Goal: Information Seeking & Learning: Learn about a topic

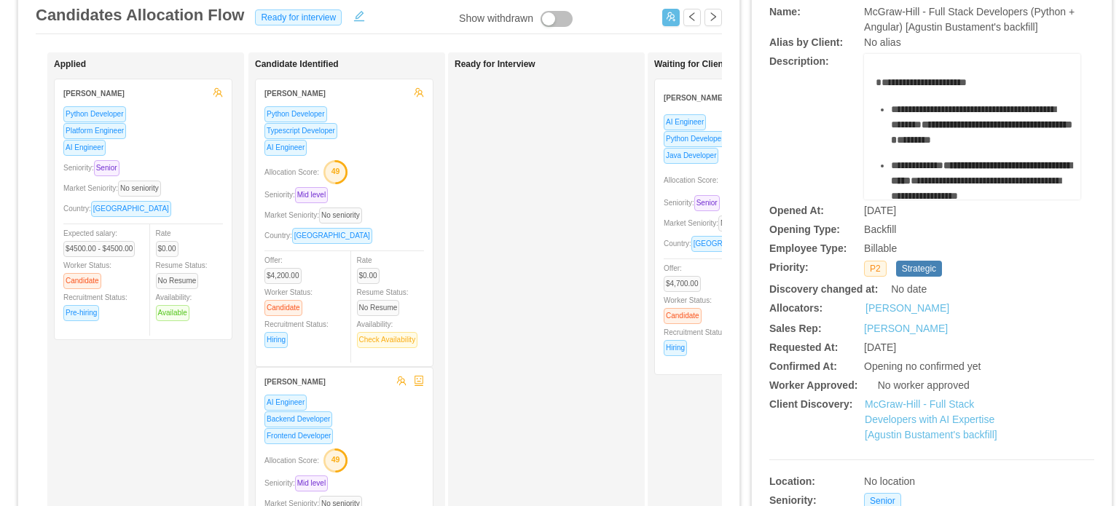
scroll to position [291, 0]
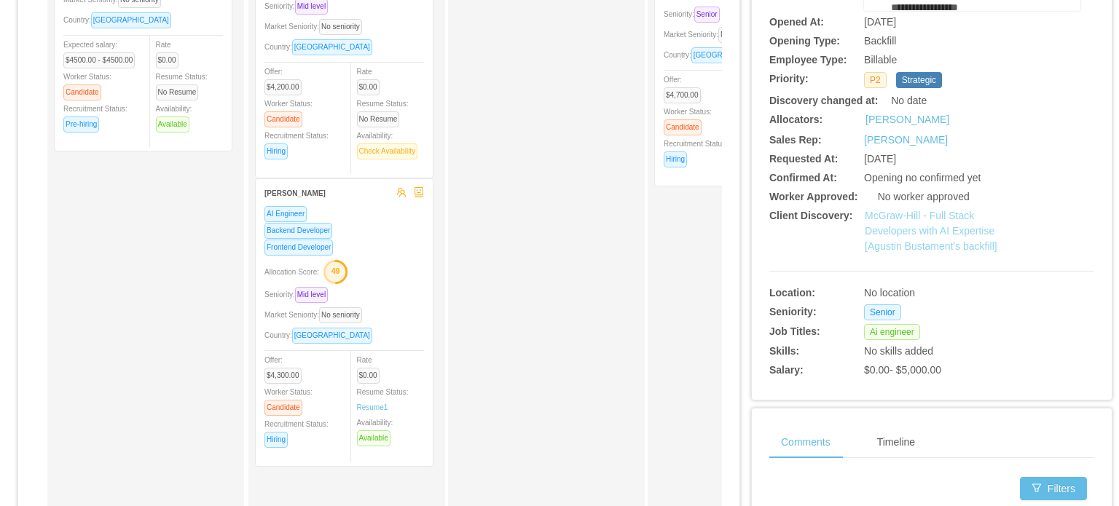
click at [917, 233] on link "McGraw-Hill - Full Stack Developers with AI Expertise [Agustin Bustament's back…" at bounding box center [930, 231] width 133 height 42
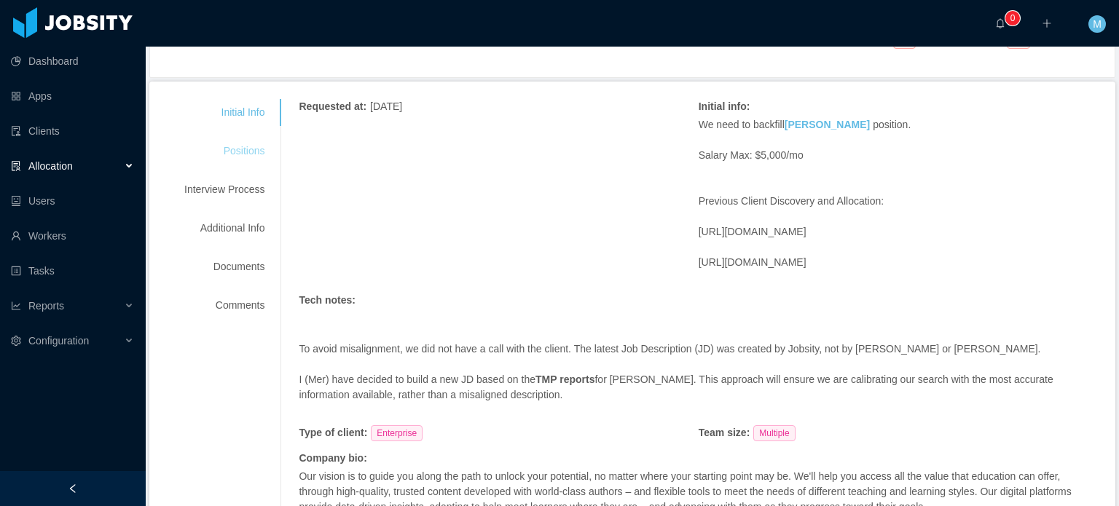
click at [248, 159] on div "Positions" at bounding box center [224, 151] width 115 height 27
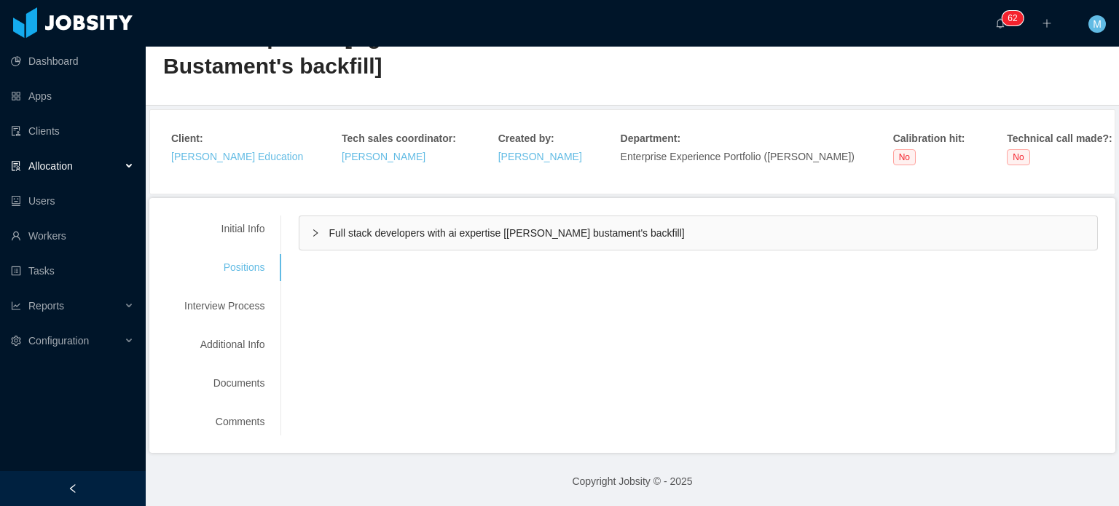
click at [347, 221] on div "Full stack developers with ai expertise [[PERSON_NAME] bustament's backfill]" at bounding box center [697, 232] width 797 height 33
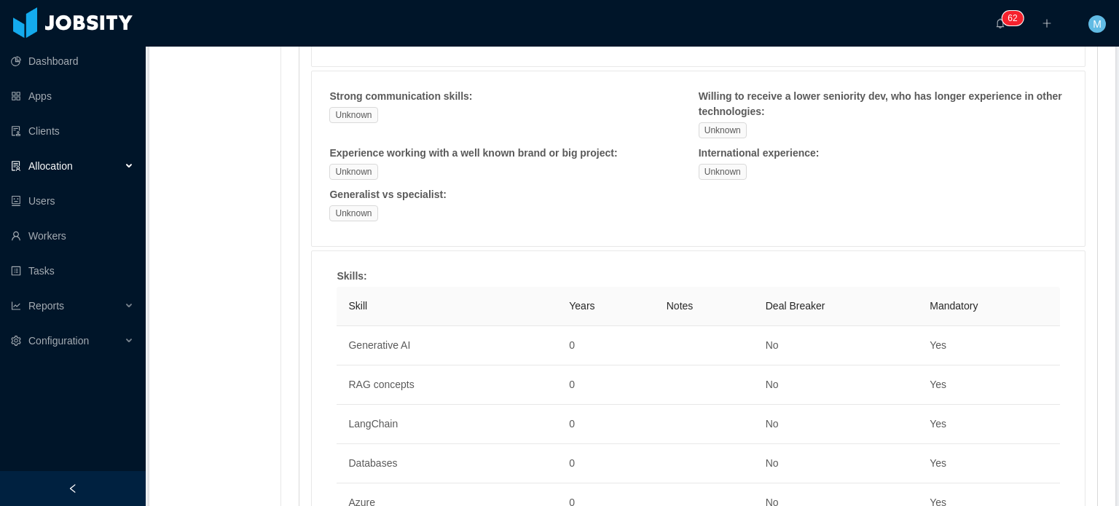
scroll to position [248, 0]
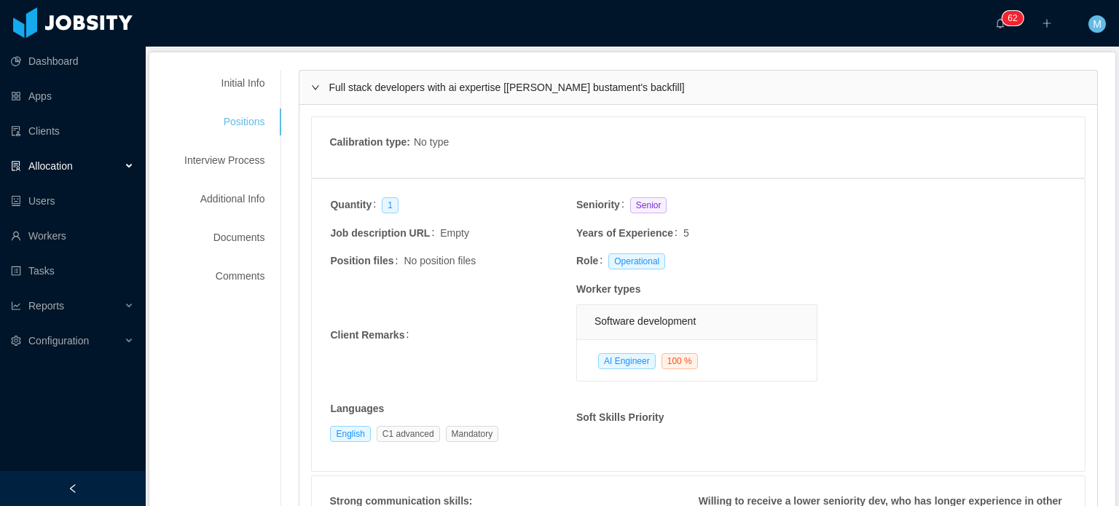
click at [226, 221] on div "Initial Info Positions Interview Process Additional Info Documents Comments" at bounding box center [224, 180] width 115 height 220
drag, startPoint x: 242, startPoint y: 171, endPoint x: 248, endPoint y: 154, distance: 18.4
click at [242, 170] on div "Interview Process" at bounding box center [224, 160] width 115 height 27
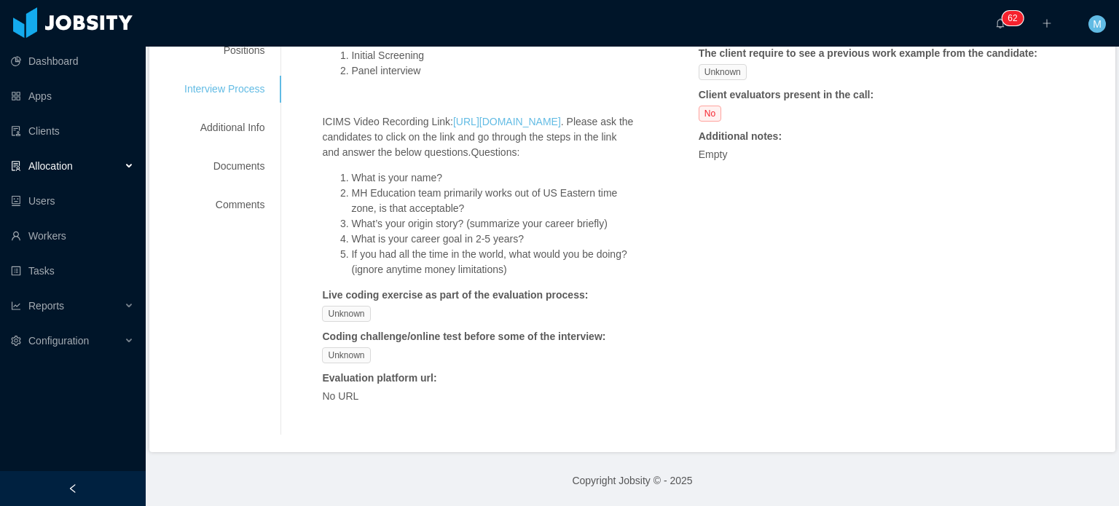
scroll to position [0, 0]
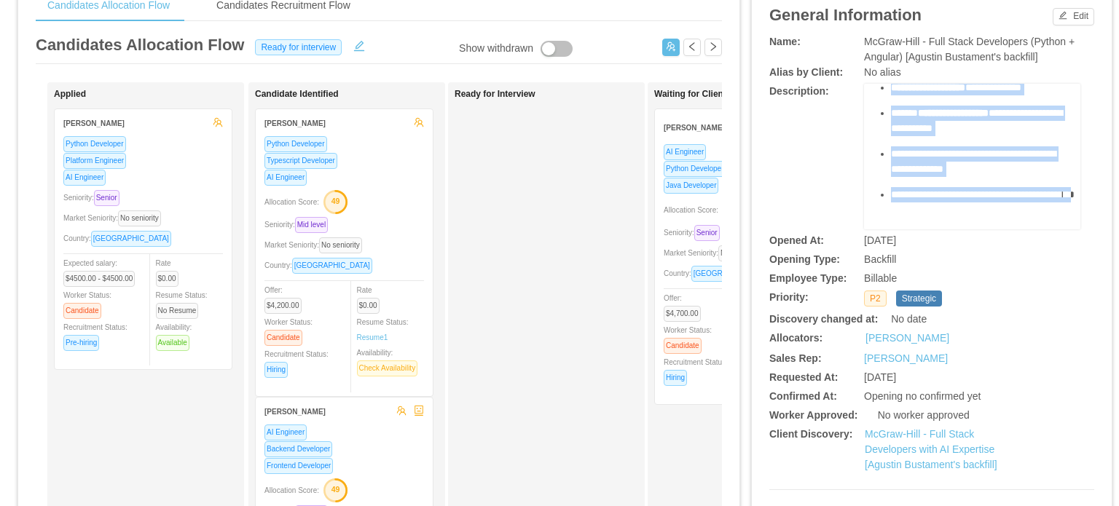
scroll to position [540, 0]
drag, startPoint x: 864, startPoint y: 109, endPoint x: 977, endPoint y: 168, distance: 127.1
click at [977, 168] on div "**********" at bounding box center [972, 157] width 216 height 146
copy div "**********"
click at [894, 445] on link "McGraw-Hill - Full Stack Developers with AI Expertise [Agustin Bustament's back…" at bounding box center [930, 449] width 133 height 42
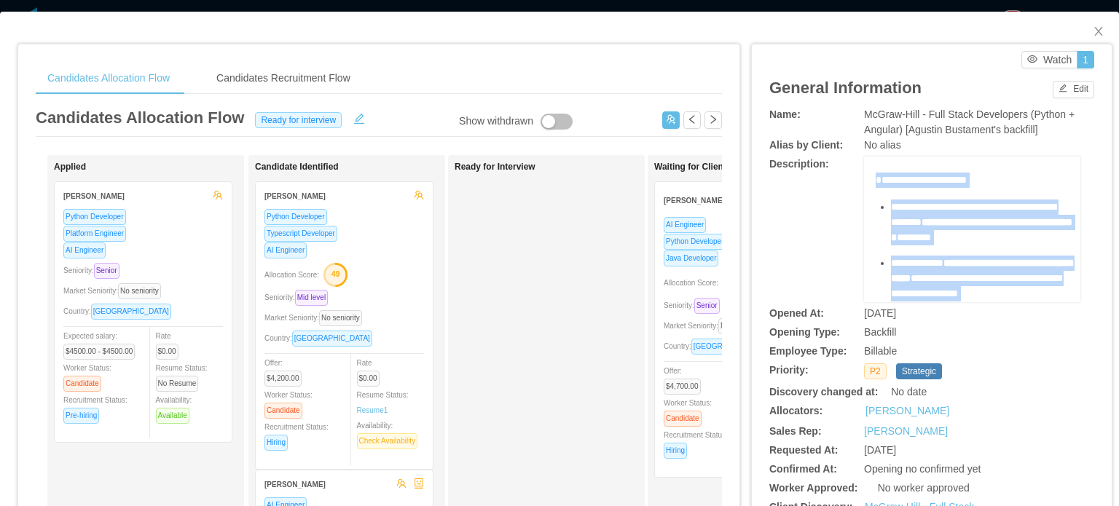
scroll to position [0, 0]
click at [957, 210] on span "**********" at bounding box center [973, 219] width 165 height 25
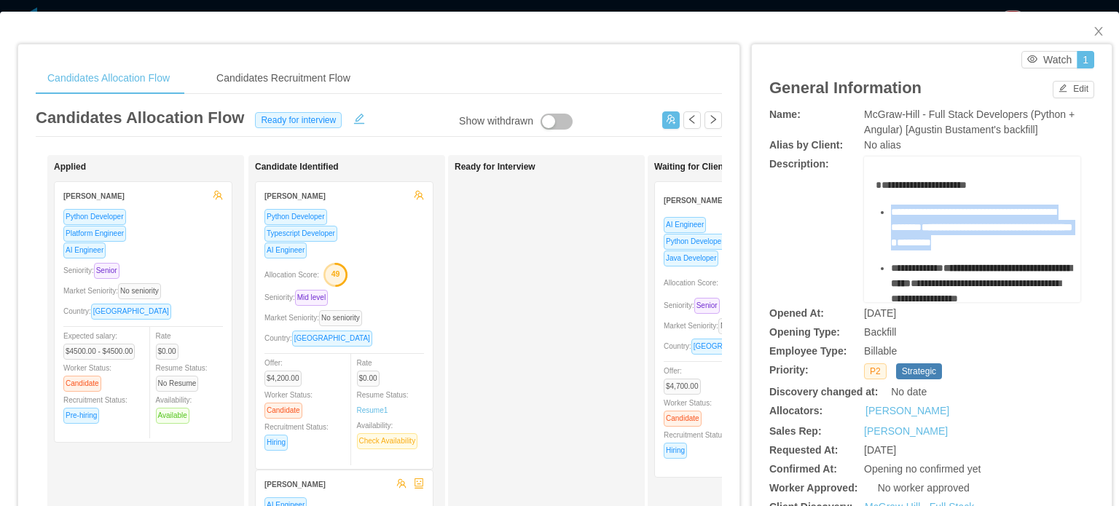
drag, startPoint x: 1054, startPoint y: 244, endPoint x: 875, endPoint y: 205, distance: 183.2
click at [875, 205] on div "**********" at bounding box center [972, 230] width 216 height 146
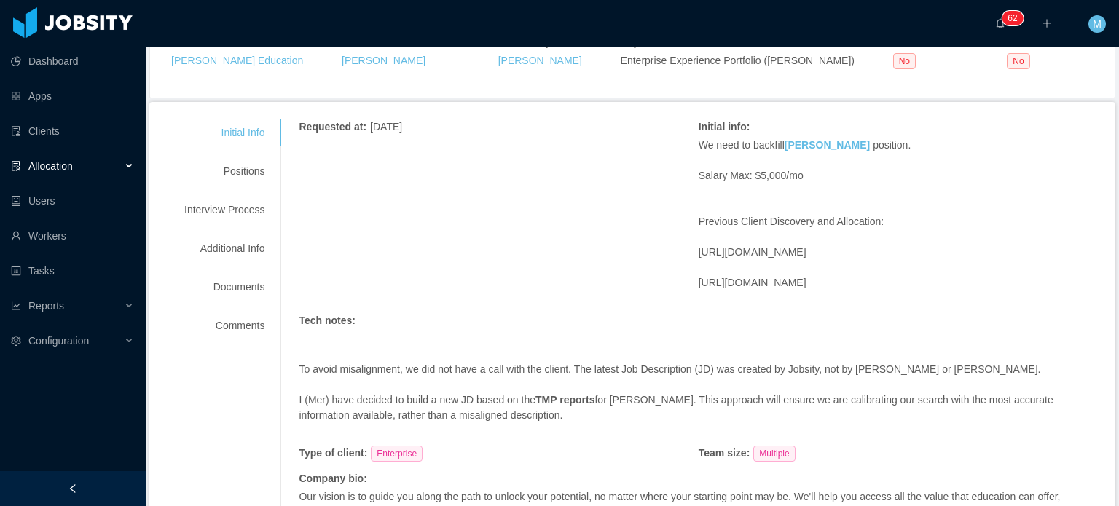
scroll to position [422, 0]
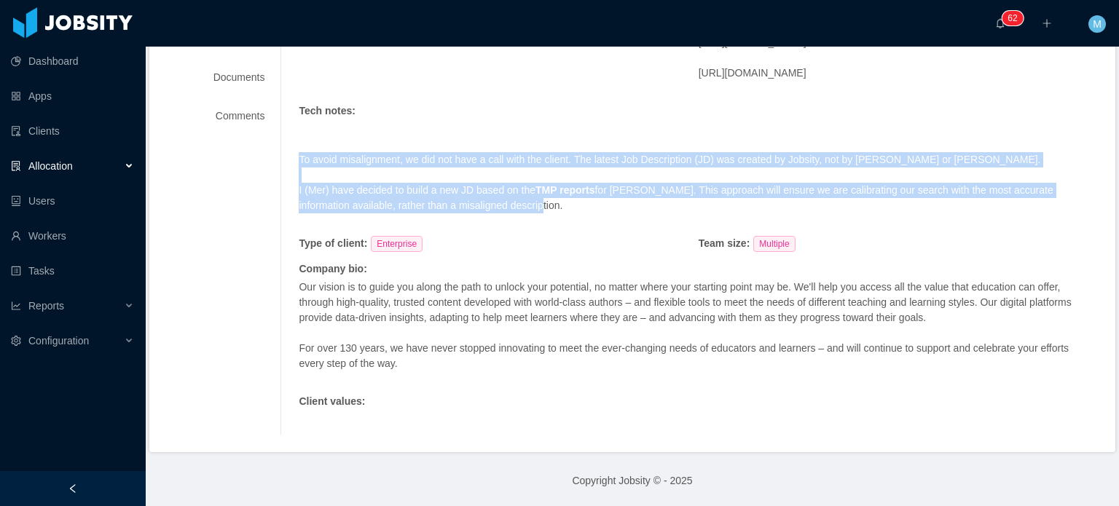
drag, startPoint x: 296, startPoint y: 159, endPoint x: 566, endPoint y: 205, distance: 273.4
click at [566, 205] on span "To avoid misalignment, we did not have a call with the client. The latest Job D…" at bounding box center [698, 168] width 799 height 92
click at [566, 205] on p "I (Mer) have decided to build a new JD based on the TMP reports for Agustin. Th…" at bounding box center [698, 198] width 799 height 31
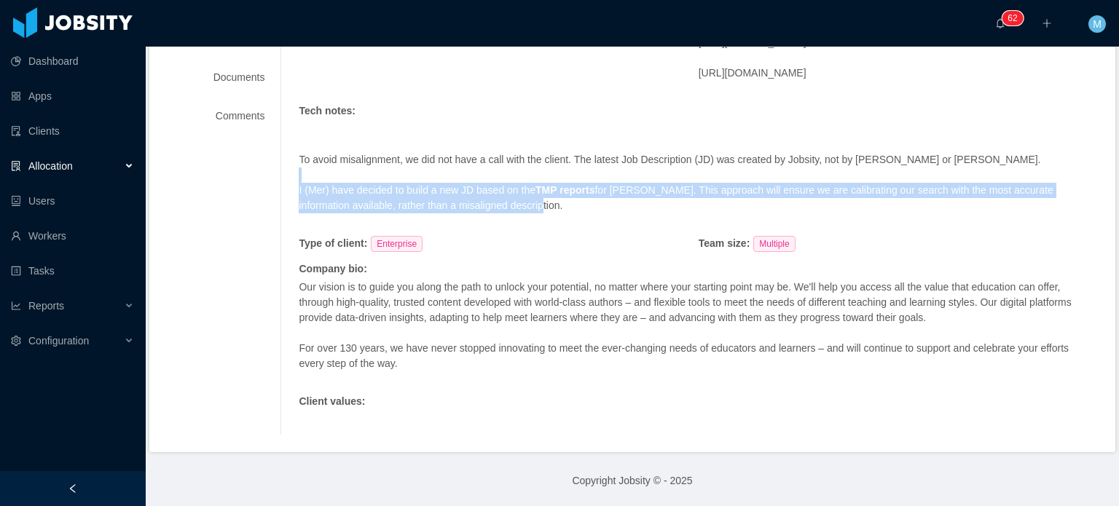
drag, startPoint x: 559, startPoint y: 206, endPoint x: 331, endPoint y: 169, distance: 231.7
click at [331, 169] on div "To avoid misalignment, we did not have a call with the client. The latest Job D…" at bounding box center [698, 175] width 799 height 107
drag, startPoint x: 392, startPoint y: 189, endPoint x: 673, endPoint y: 220, distance: 282.8
click at [652, 215] on div "To avoid misalignment, we did not have a call with the client. The latest Job D…" at bounding box center [698, 175] width 799 height 107
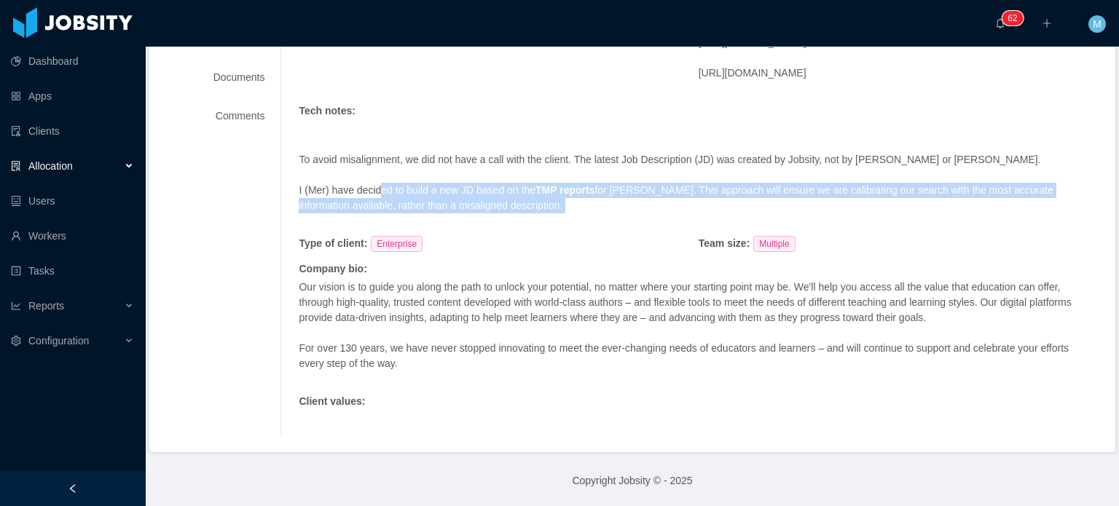
click at [673, 220] on div "To avoid misalignment, we did not have a call with the client. The latest Job D…" at bounding box center [698, 175] width 799 height 107
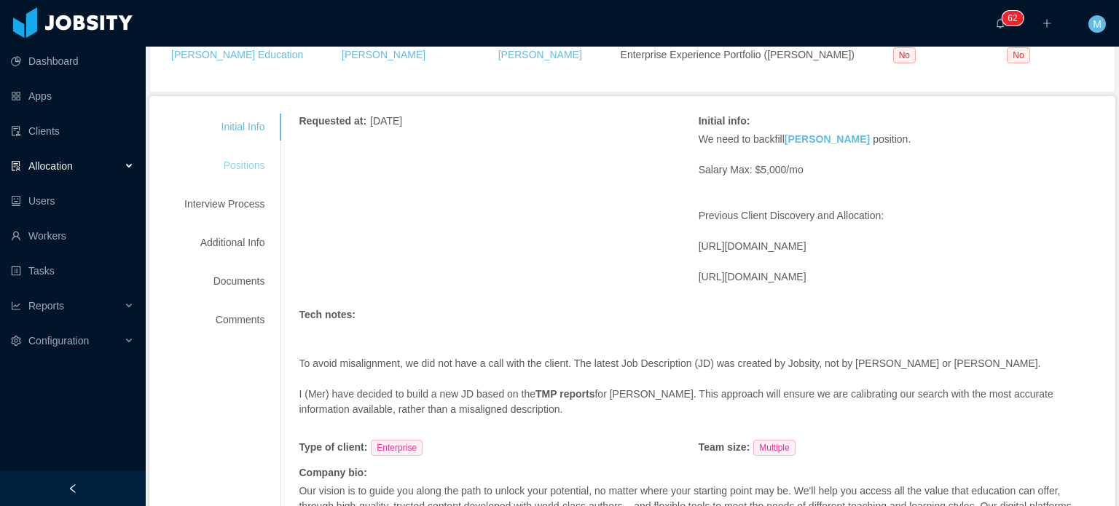
click at [245, 175] on div "Positions" at bounding box center [224, 165] width 115 height 27
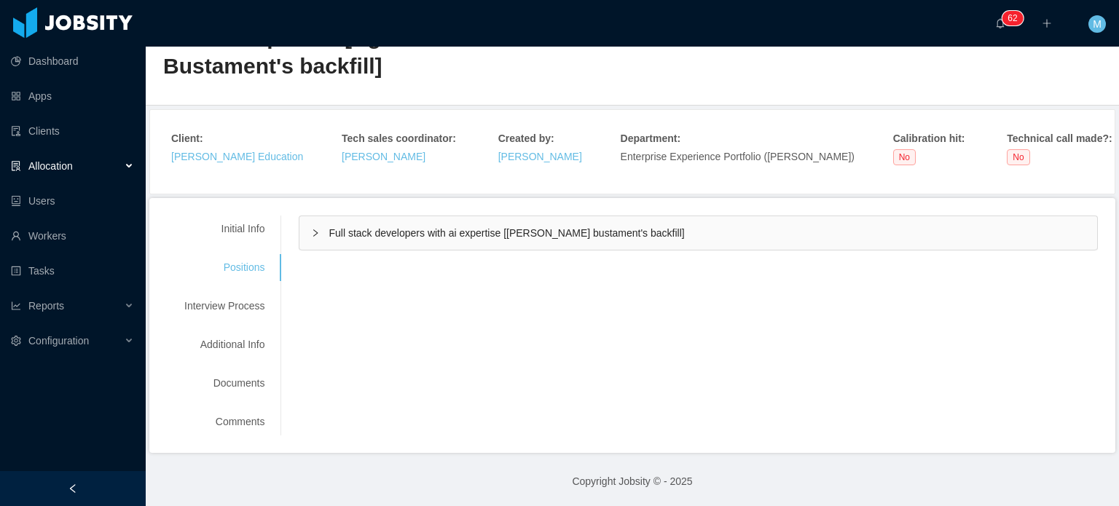
click at [317, 228] on div "Full stack developers with ai expertise [[PERSON_NAME] bustament's backfill]" at bounding box center [697, 232] width 797 height 33
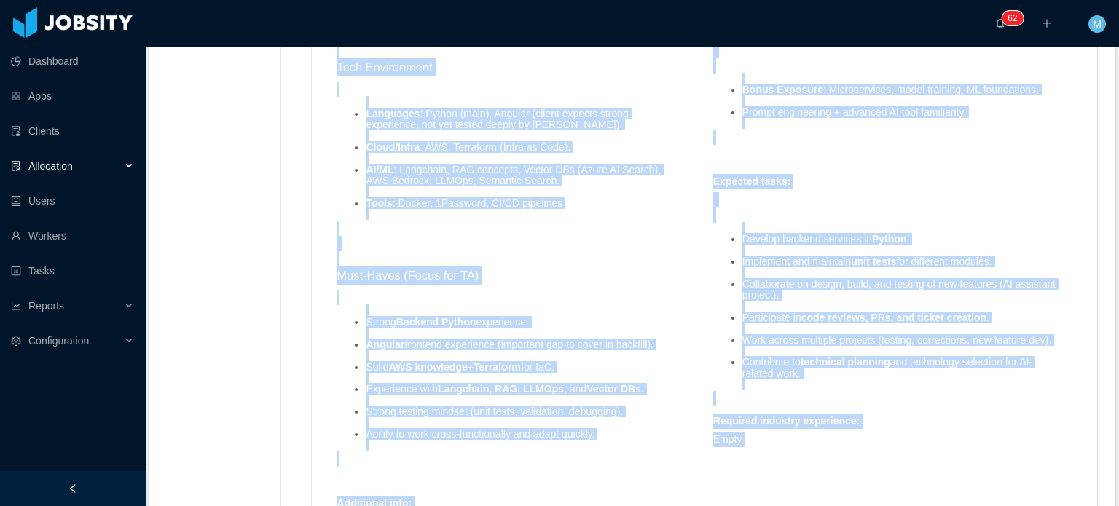
scroll to position [1616, 0]
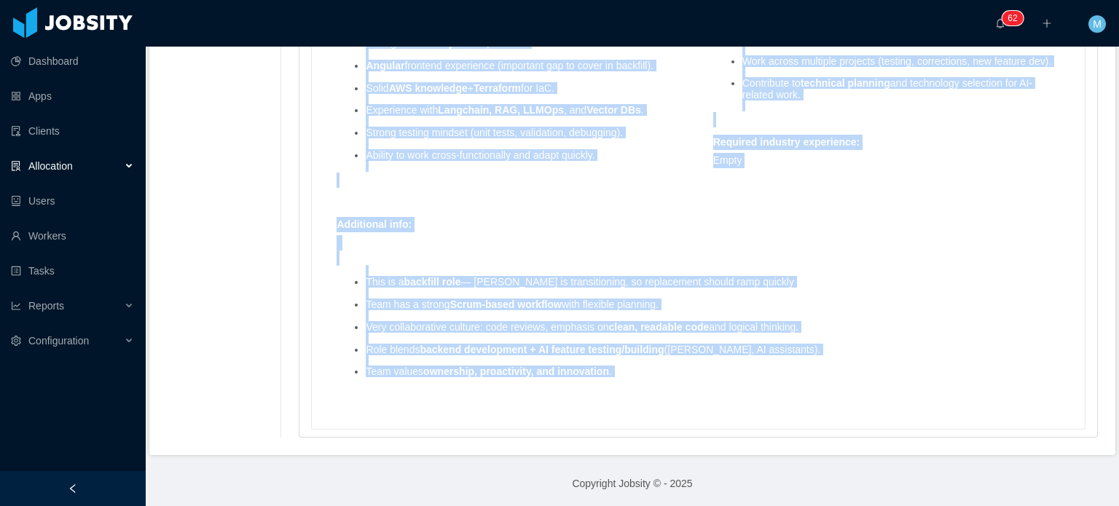
drag, startPoint x: 325, startPoint y: 176, endPoint x: 814, endPoint y: 366, distance: 525.0
copy div "Mandatory skills : Tech Environment Languages : Python (main), Angular (client …"
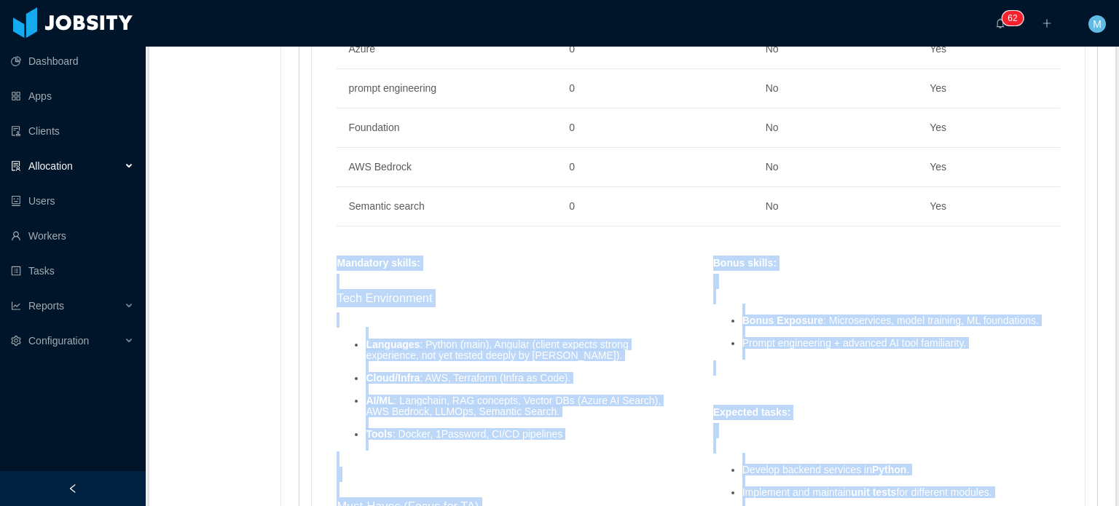
click at [312, 245] on div "Skills : Skill Years Notes Deal Breaker Mandatory Generative AI 0 No Yes RAG co…" at bounding box center [698, 369] width 773 height 1142
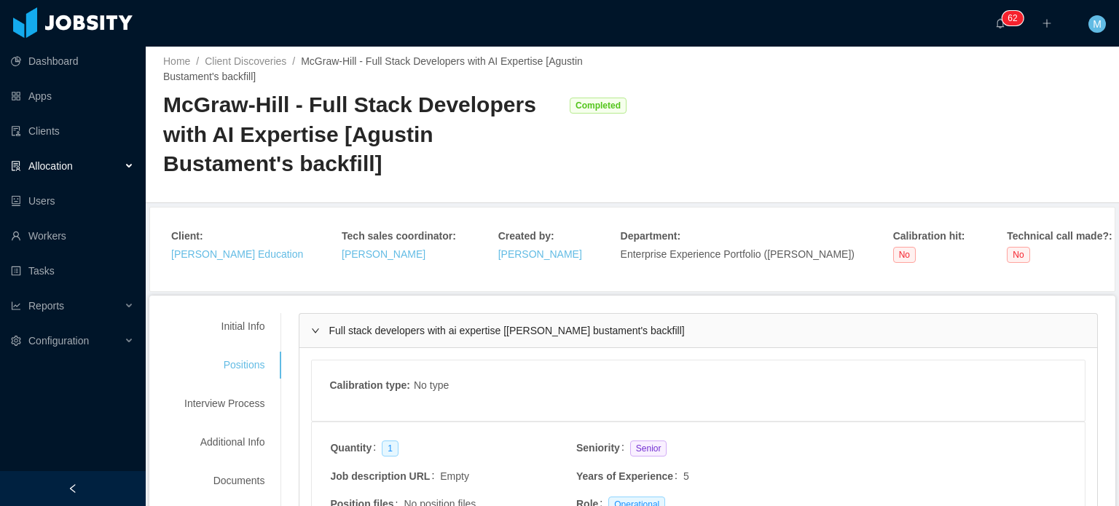
scroll to position [0, 0]
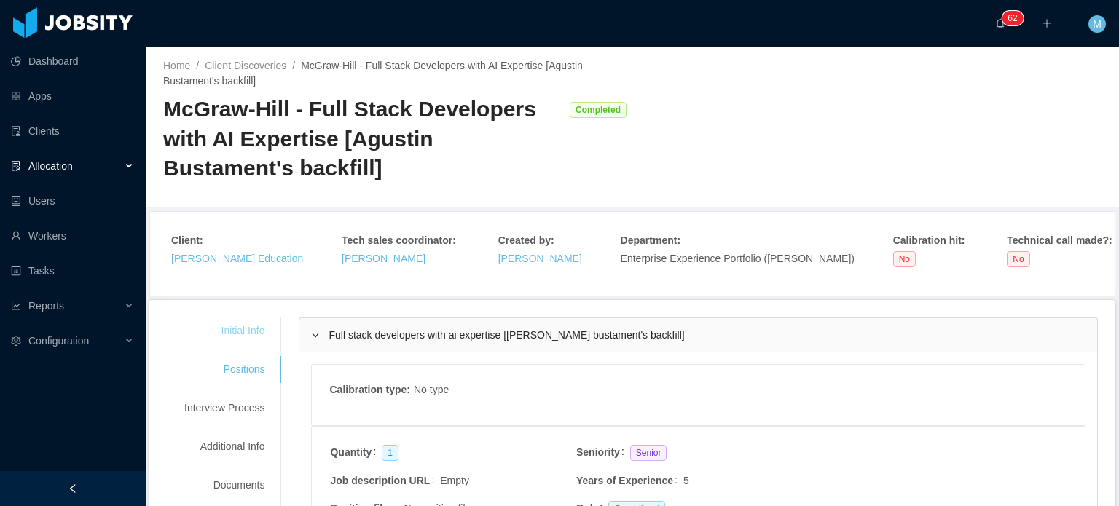
click at [253, 328] on div "Initial Info" at bounding box center [224, 330] width 115 height 27
